Goal: Information Seeking & Learning: Check status

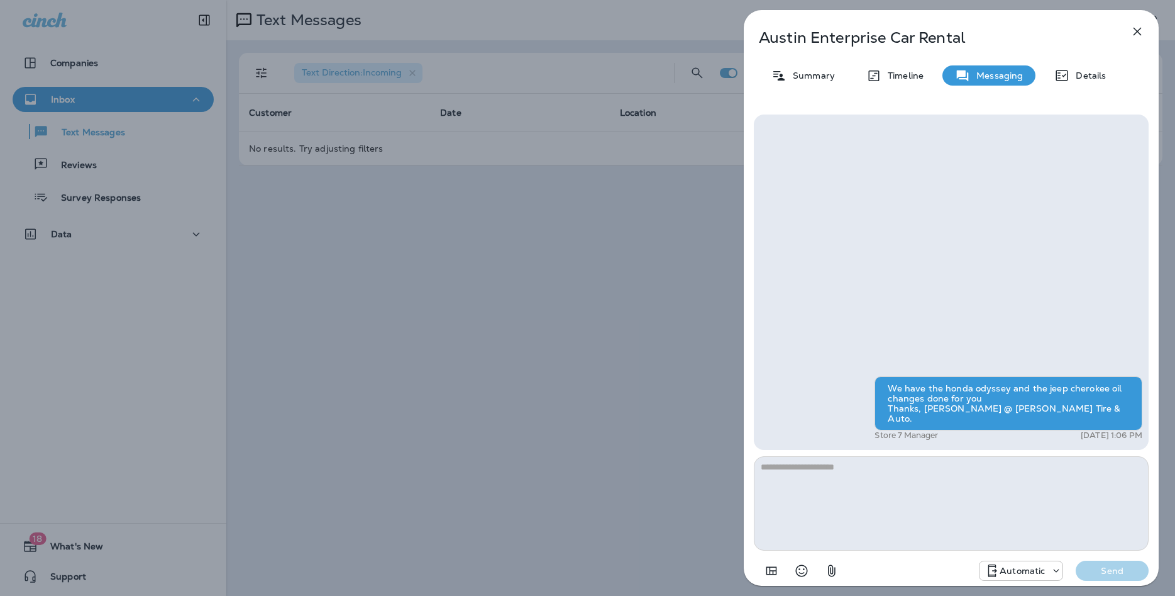
click at [1142, 28] on icon "button" at bounding box center [1138, 32] width 8 height 8
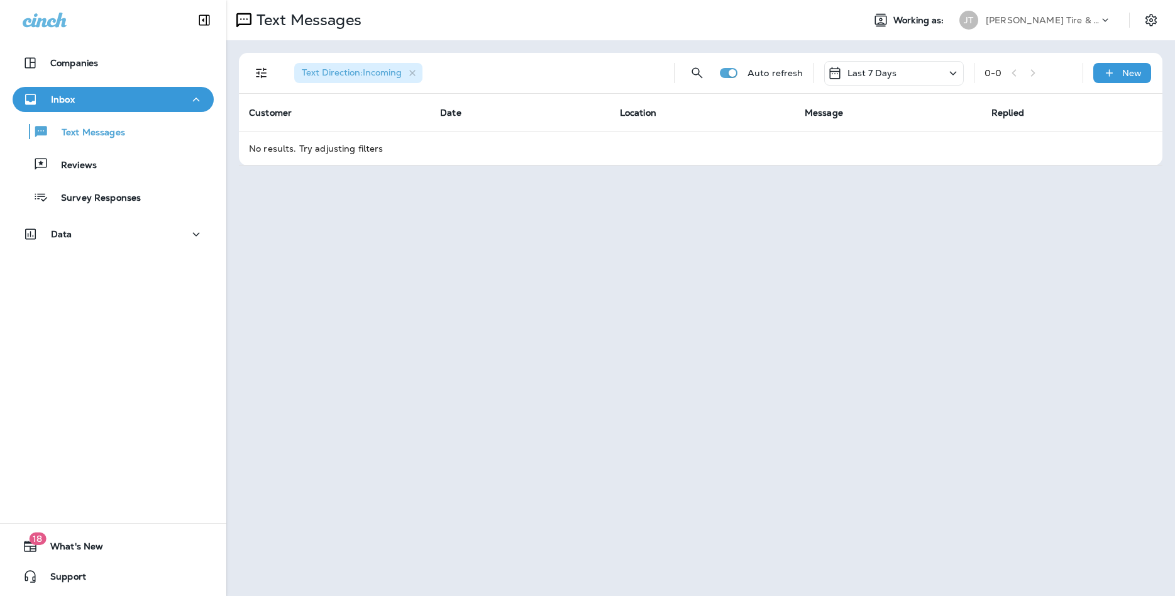
click at [59, 94] on p "Inbox" at bounding box center [63, 99] width 24 height 10
click at [65, 99] on p "Inbox" at bounding box center [63, 99] width 24 height 10
click at [71, 131] on p "Text Messages" at bounding box center [87, 133] width 76 height 12
click at [106, 128] on p "Text Messages" at bounding box center [87, 133] width 76 height 12
click at [947, 75] on icon at bounding box center [953, 73] width 15 height 16
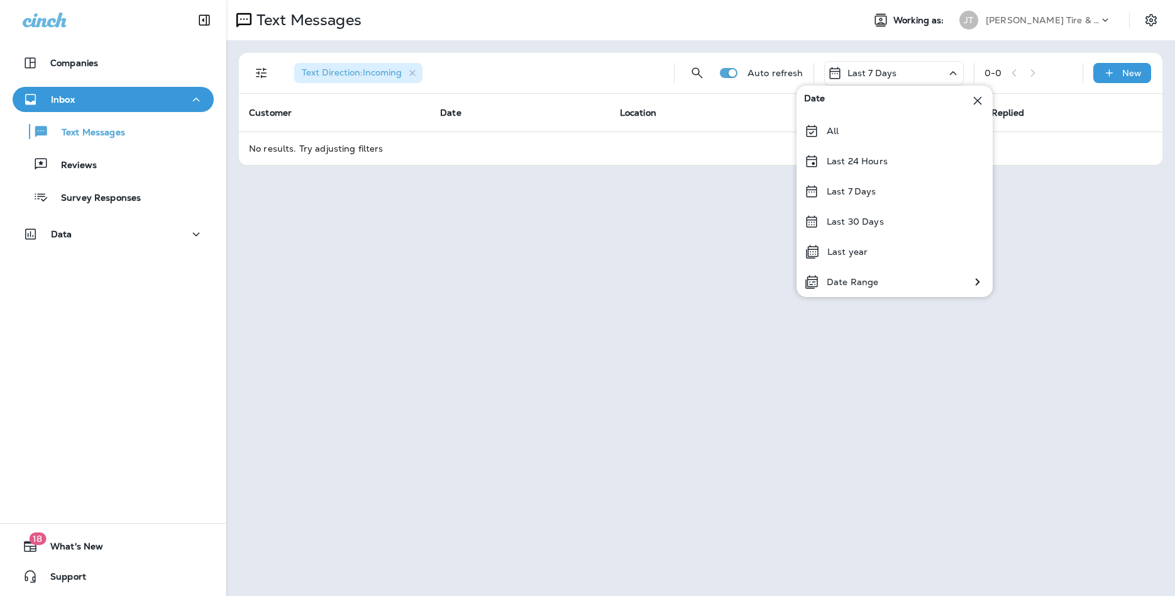
click at [867, 218] on p "Last 30 Days" at bounding box center [855, 221] width 57 height 10
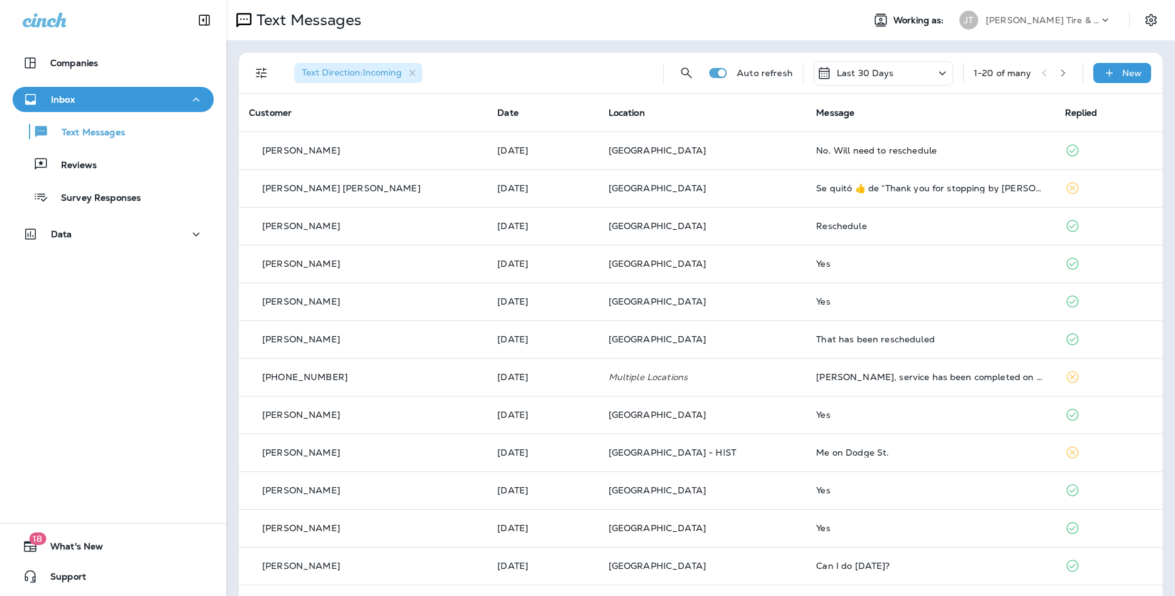
click at [864, 70] on p "Last 30 Days" at bounding box center [865, 73] width 57 height 10
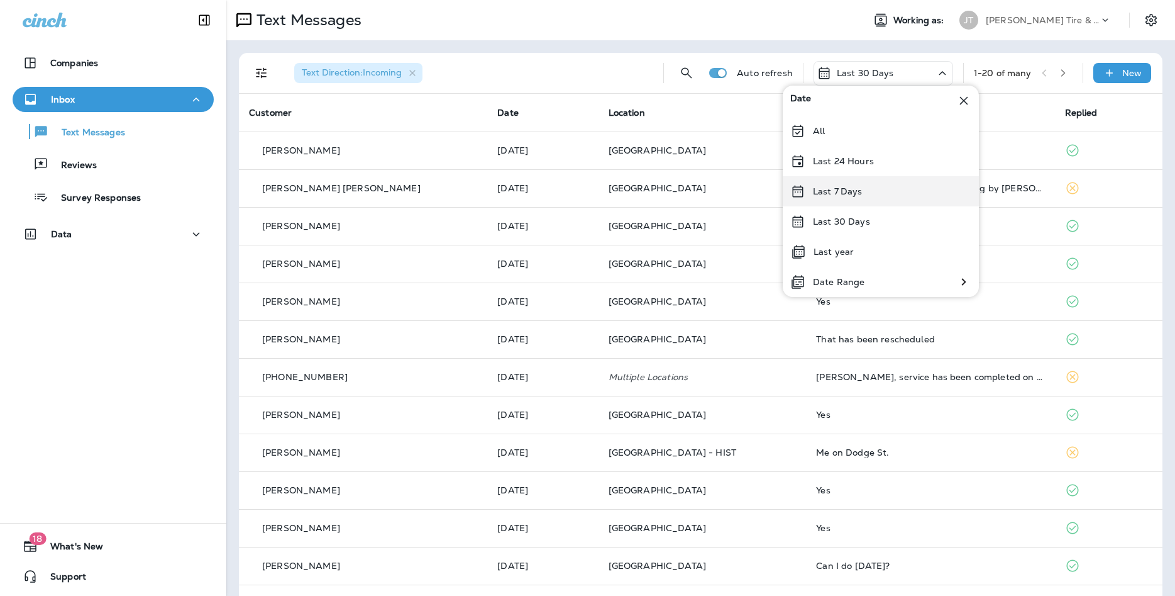
click at [841, 193] on p "Last 7 Days" at bounding box center [838, 191] width 50 height 10
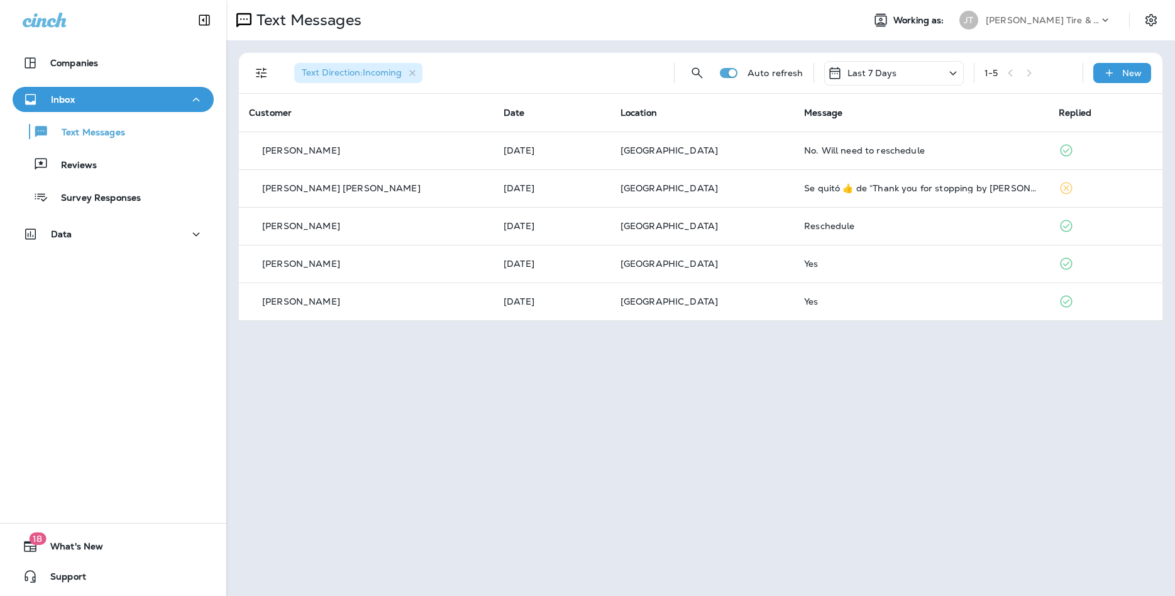
click at [765, 350] on div "Text Messages Working as: [PERSON_NAME] Tire & Auto Text Direction : Incoming A…" at bounding box center [700, 298] width 949 height 596
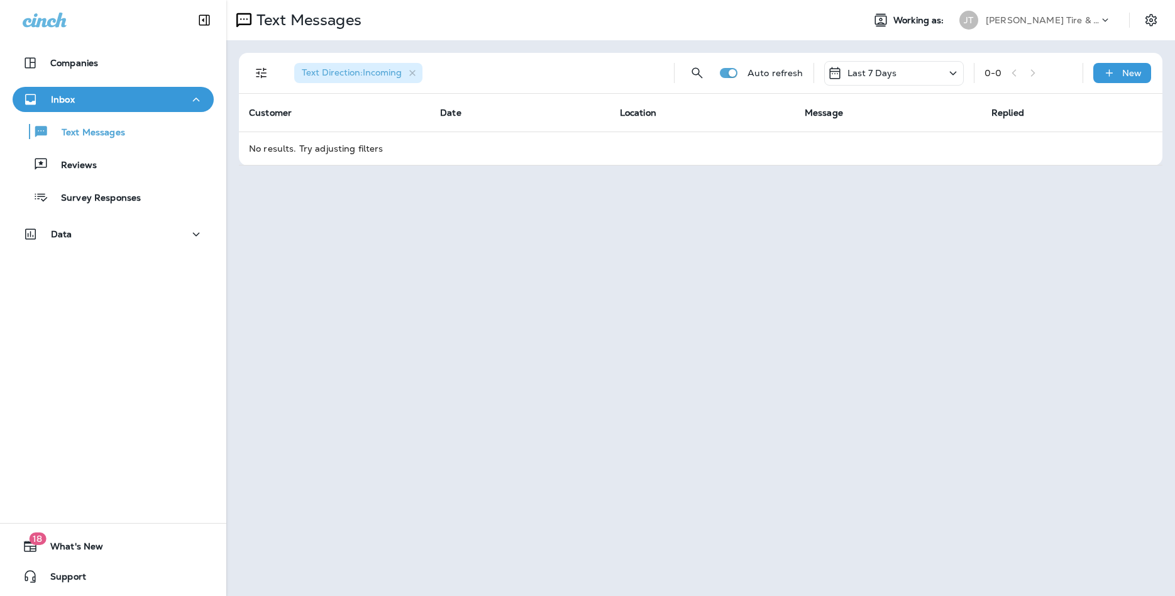
click at [984, 418] on div "Text Messages Working as: [PERSON_NAME] Tire & Auto Text Direction : Incoming A…" at bounding box center [700, 298] width 949 height 596
